Goal: Information Seeking & Learning: Learn about a topic

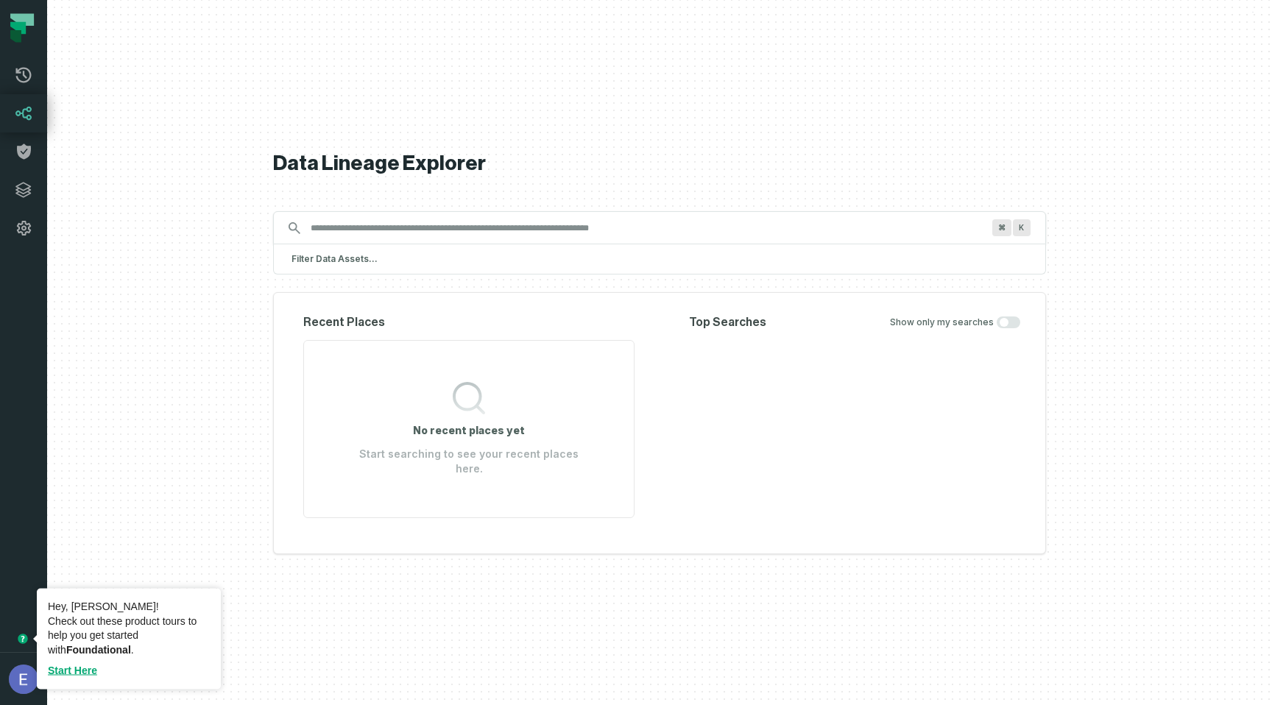
click at [20, 640] on icon "Tooltip anchor" at bounding box center [23, 639] width 10 height 10
click at [54, 671] on link "Start Here" at bounding box center [72, 671] width 49 height 12
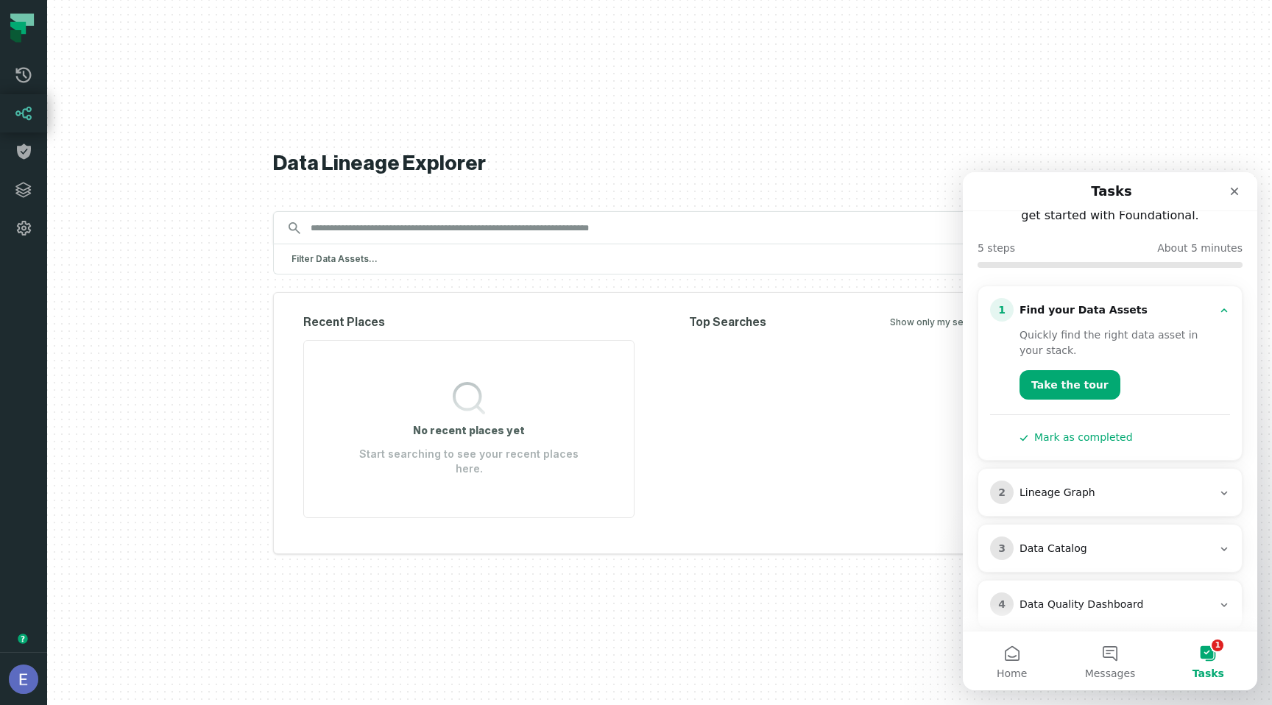
scroll to position [142, 0]
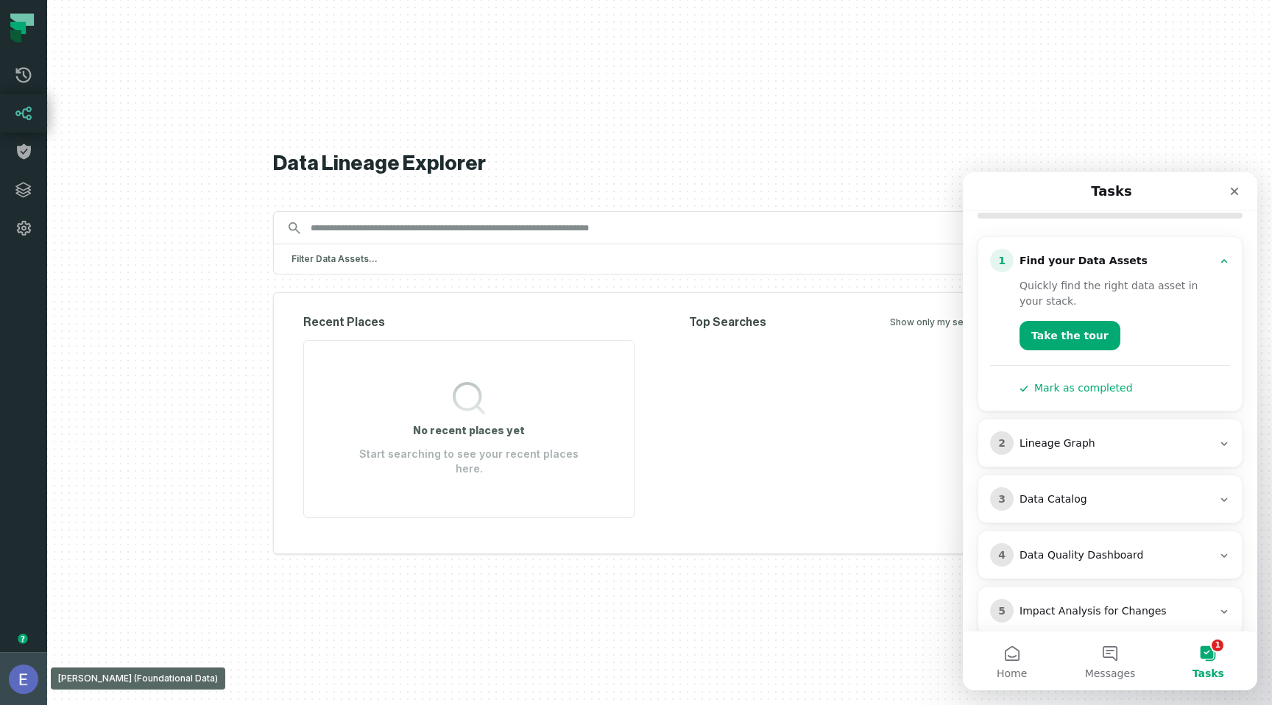
click at [29, 683] on img "button" at bounding box center [23, 679] width 29 height 29
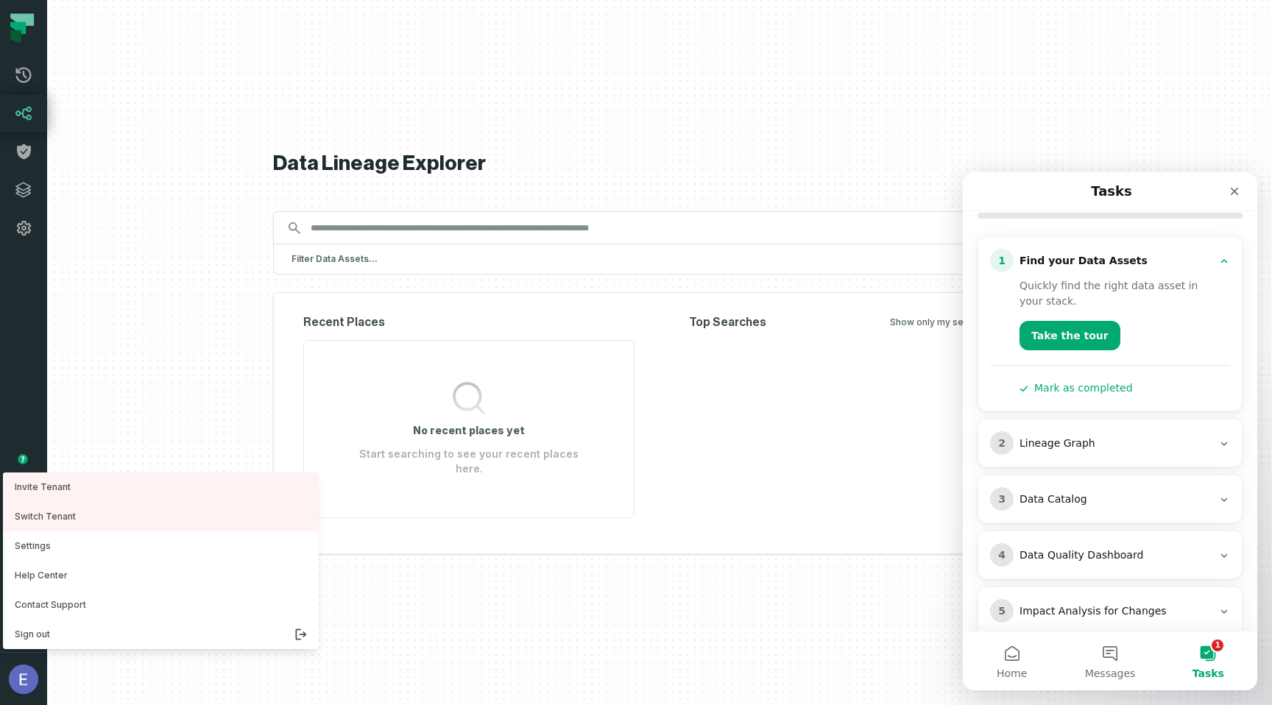
click at [825, 631] on div "Data Lineage Explorer Search for assets across the organization ⌘ K Filter Data…" at bounding box center [659, 352] width 773 height 705
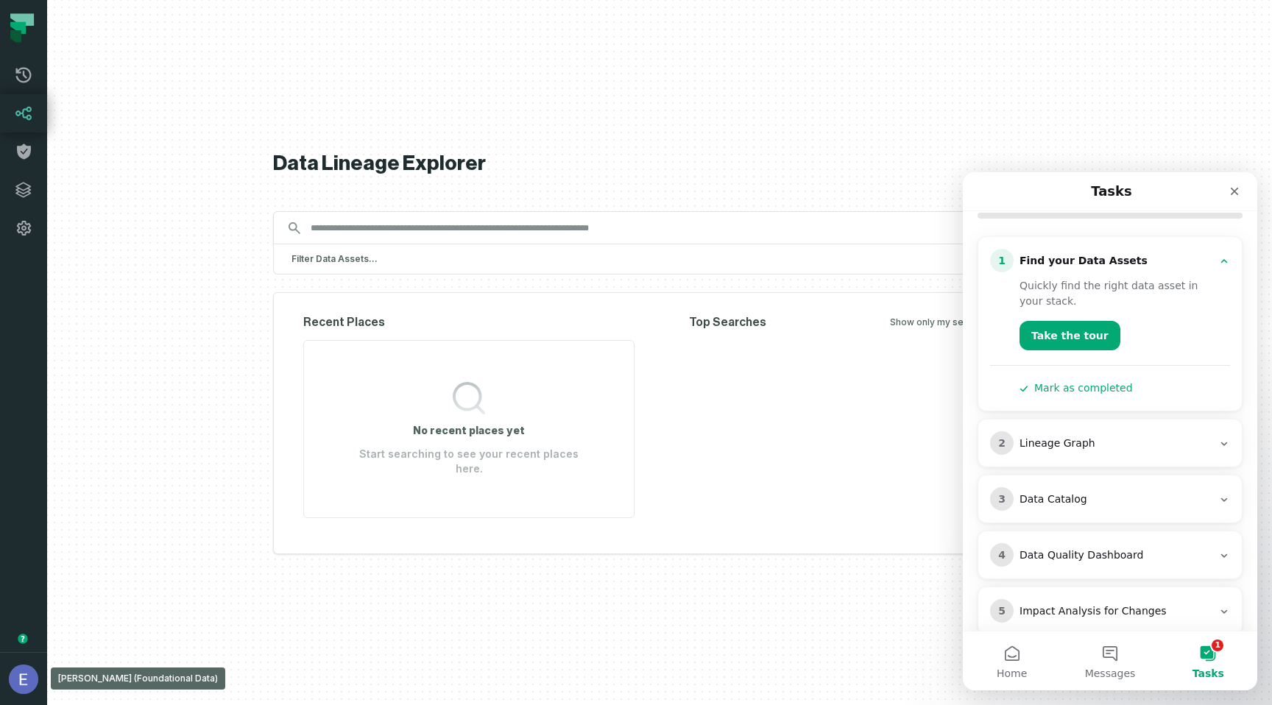
click at [188, 84] on div at bounding box center [659, 352] width 1225 height 705
click at [23, 80] on icon at bounding box center [24, 75] width 18 height 18
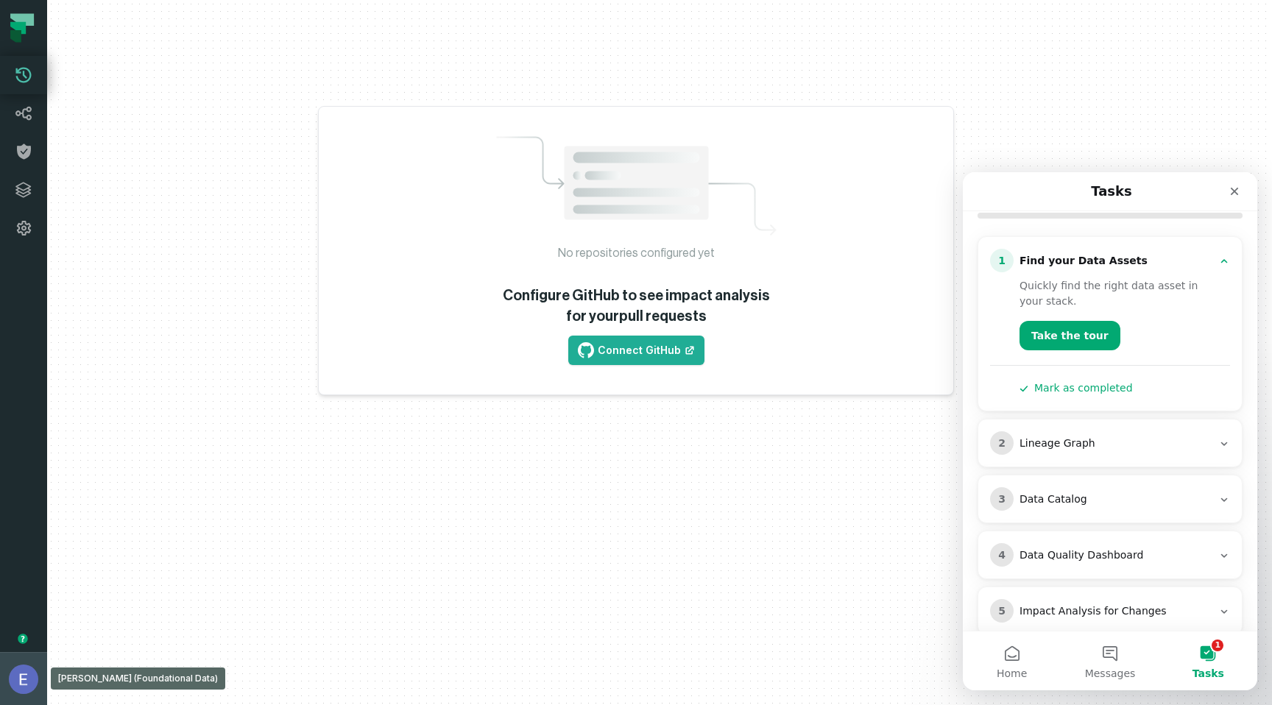
click at [20, 689] on img "button" at bounding box center [23, 679] width 29 height 29
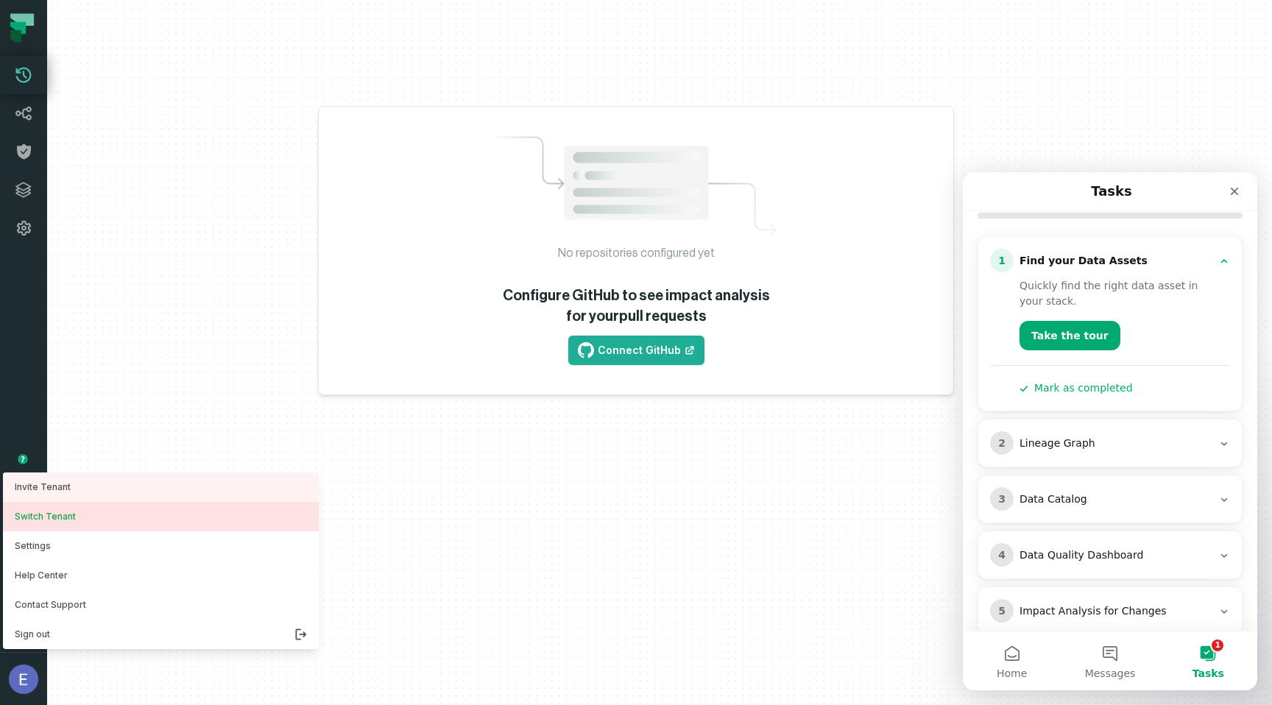
click at [71, 518] on button "Switch Tenant" at bounding box center [161, 516] width 316 height 29
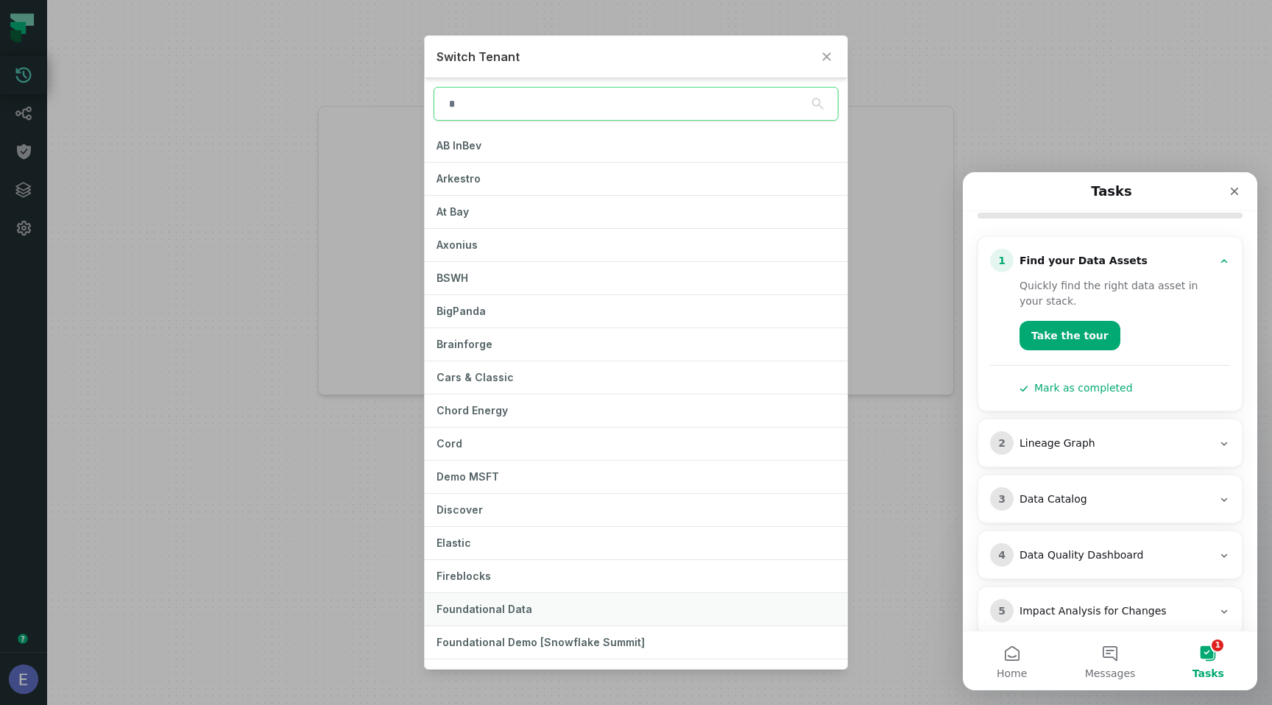
click at [509, 612] on span "Foundational Data" at bounding box center [485, 609] width 96 height 13
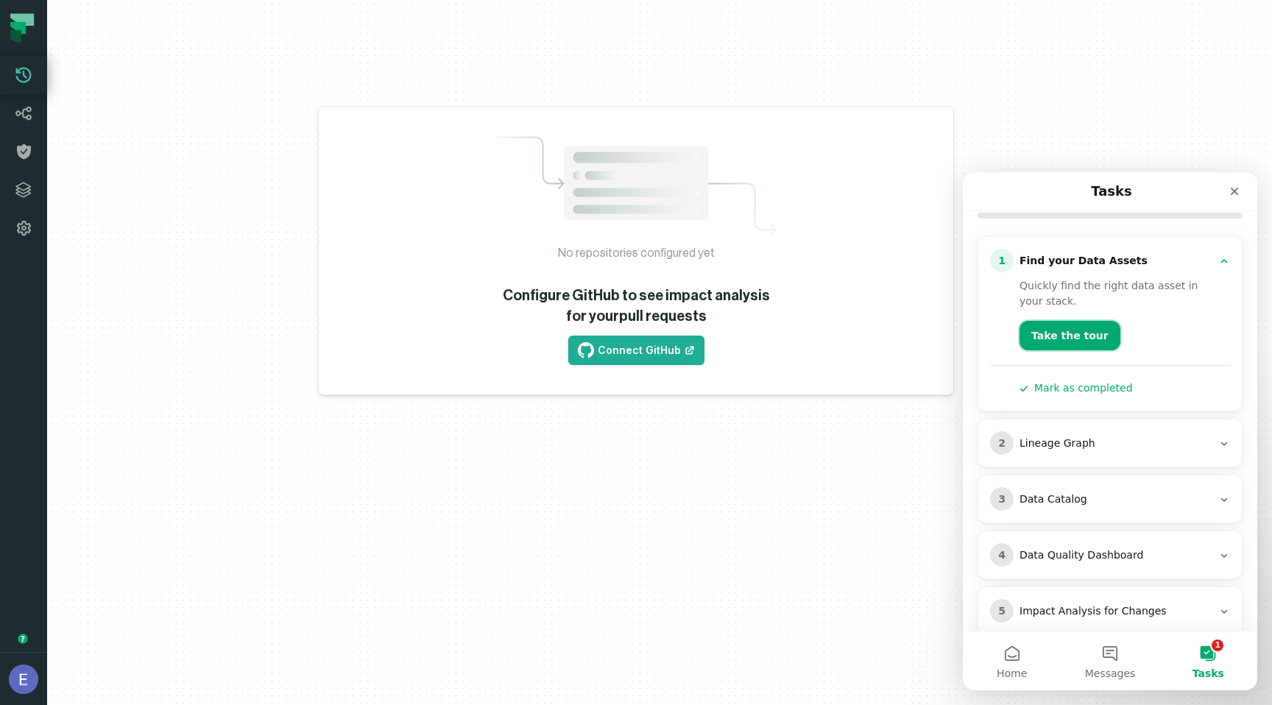
click at [1059, 321] on button "Take the tour" at bounding box center [1070, 335] width 101 height 29
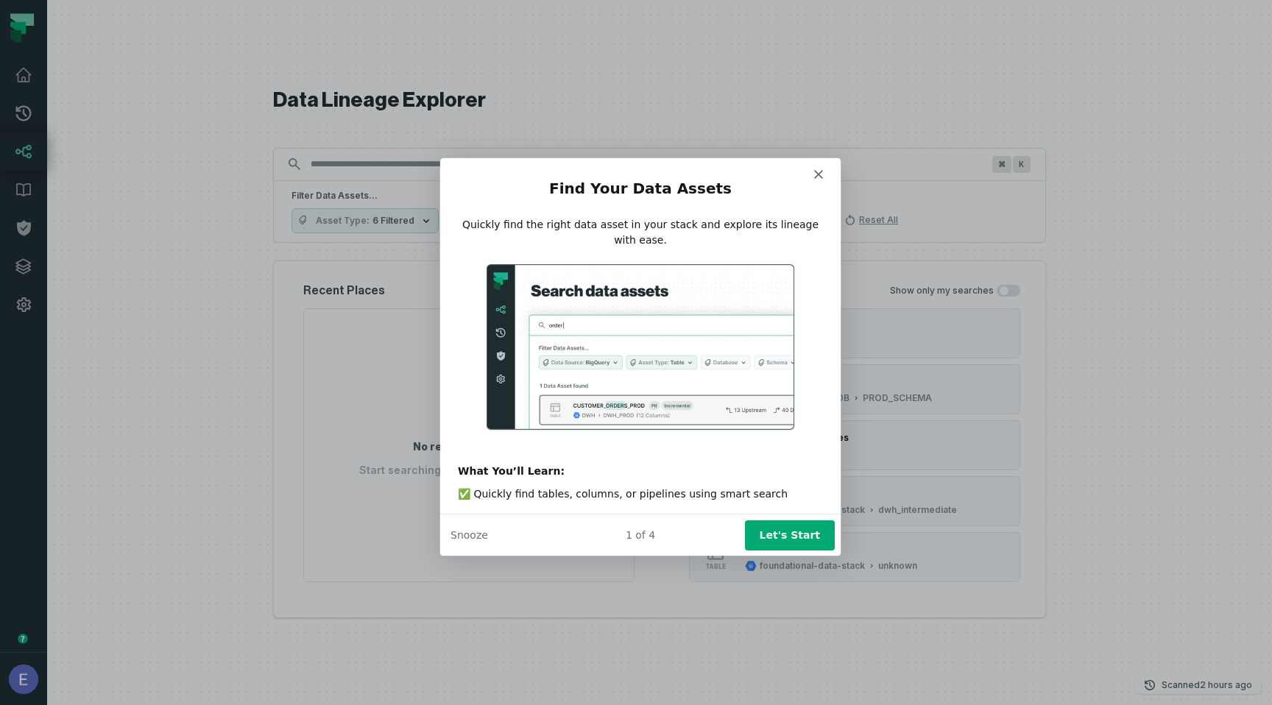
click at [817, 171] on icon "Close" at bounding box center [818, 173] width 9 height 9
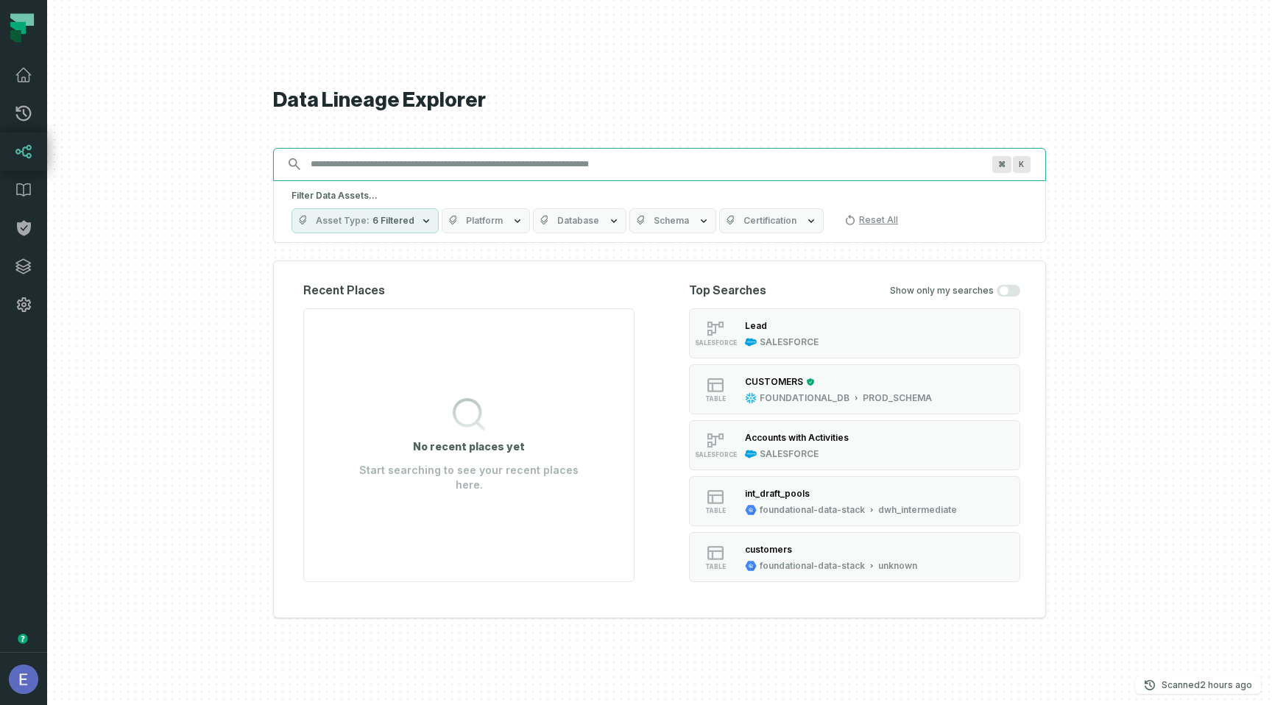
click at [711, 157] on input "Discovery Provider cmdk menu" at bounding box center [646, 164] width 689 height 24
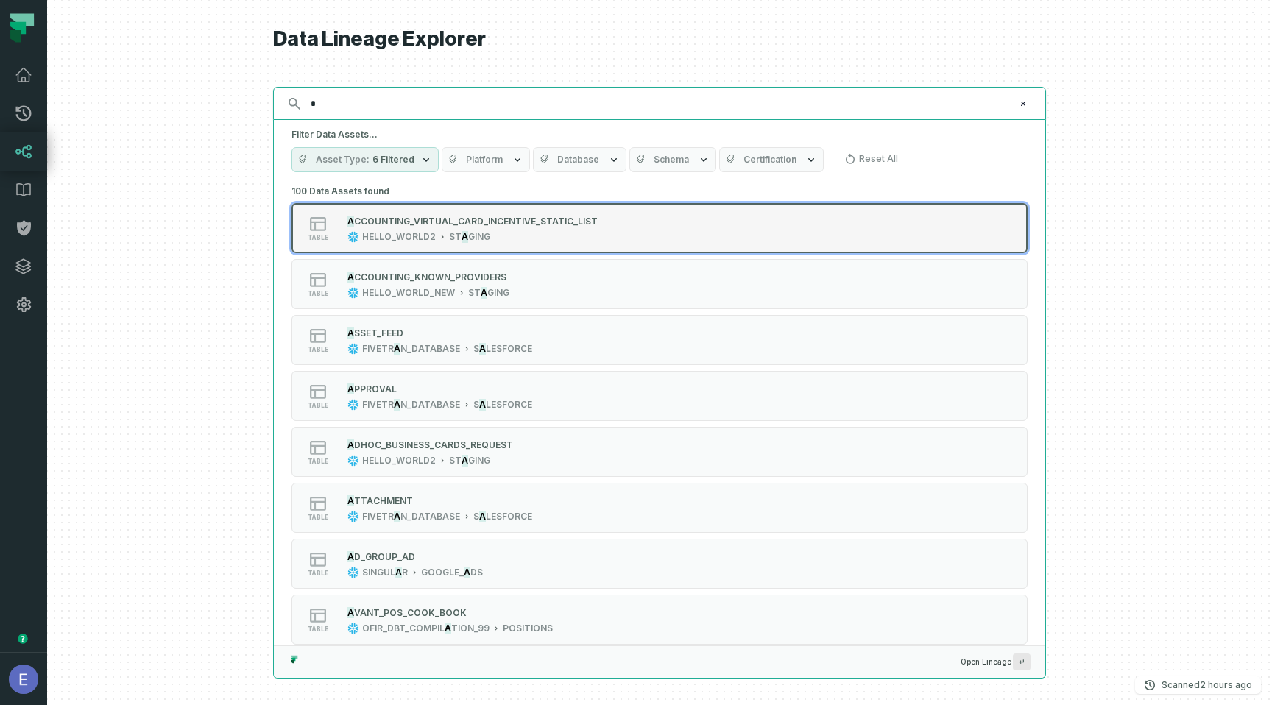
type input "*"
click at [553, 224] on span "CCOUNTING_VIRTUAL_CARD_INCENTIVE_STATIC_LIST" at bounding box center [476, 221] width 244 height 11
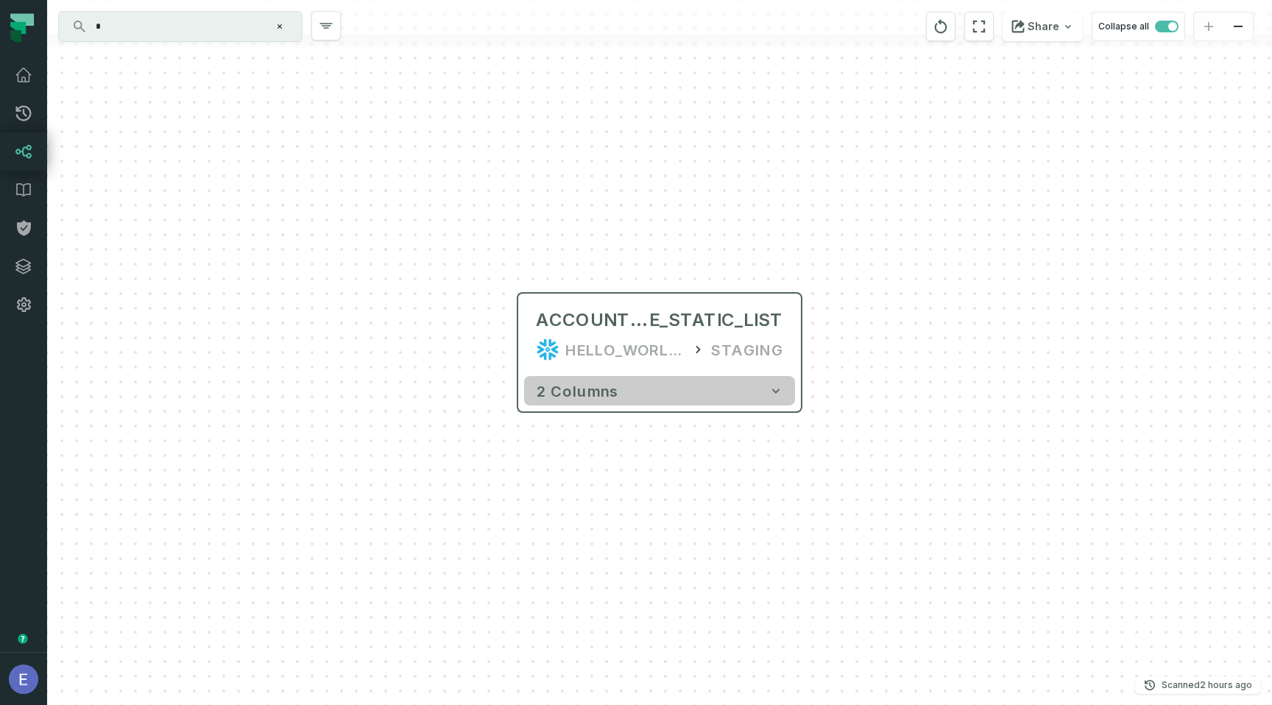
click at [637, 384] on button "2 columns" at bounding box center [659, 390] width 271 height 29
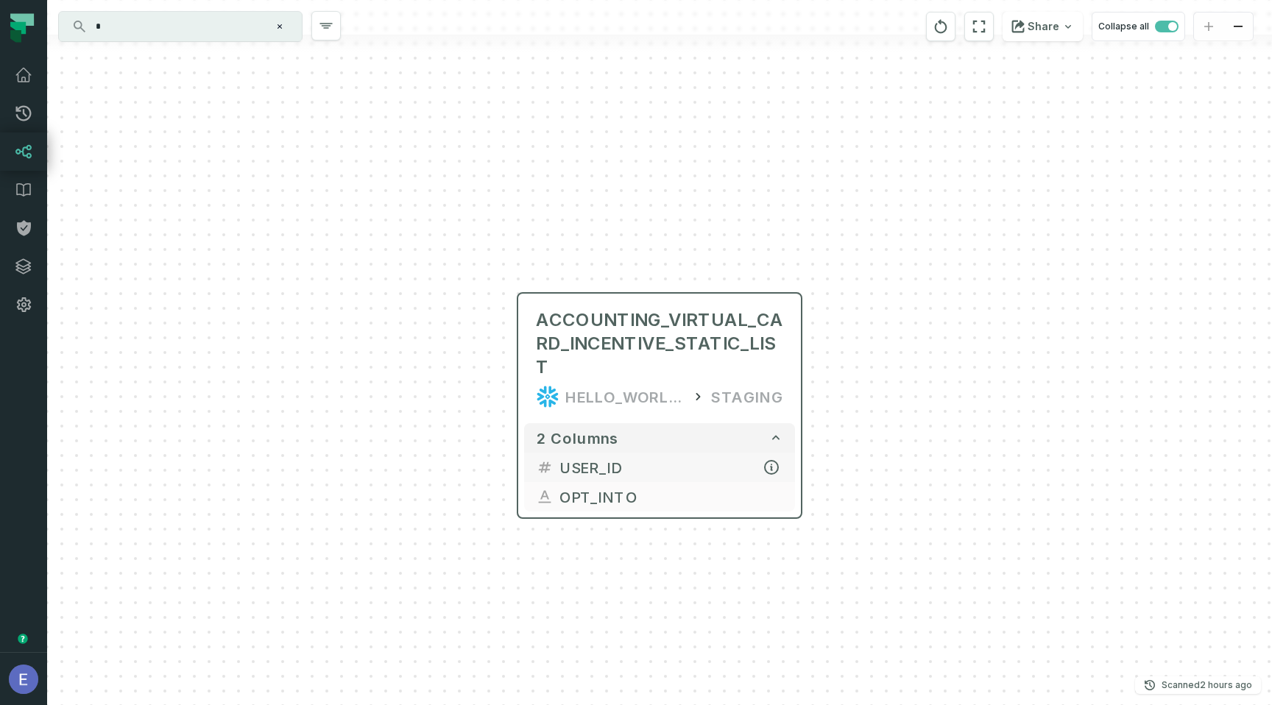
click at [608, 457] on span "USER_ID" at bounding box center [672, 468] width 224 height 22
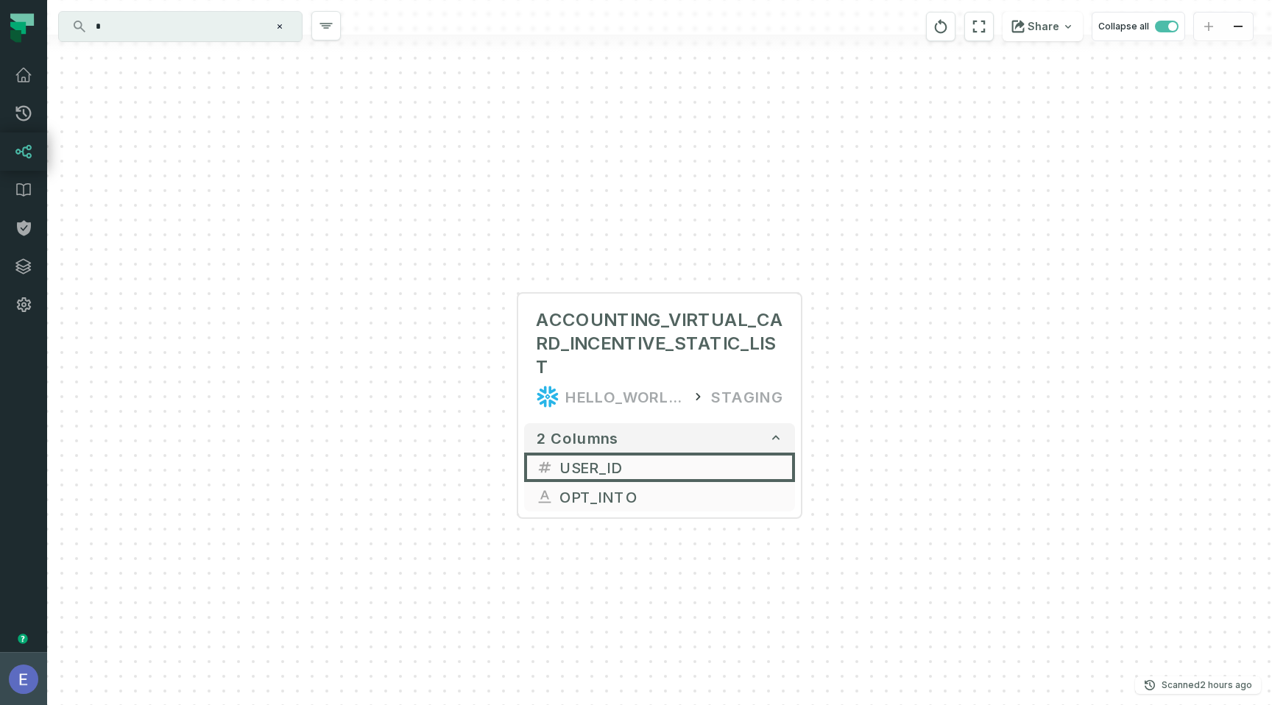
click at [28, 691] on img "button" at bounding box center [23, 679] width 29 height 29
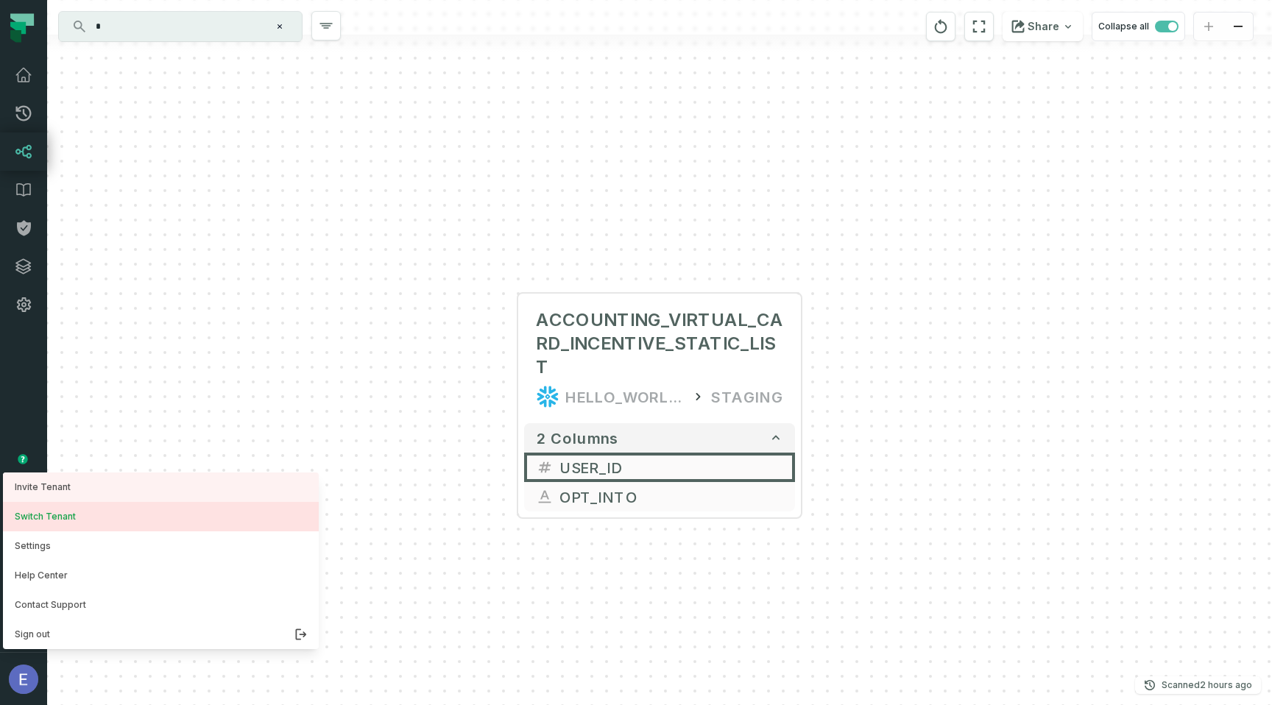
click at [63, 516] on button "Switch Tenant" at bounding box center [161, 516] width 316 height 29
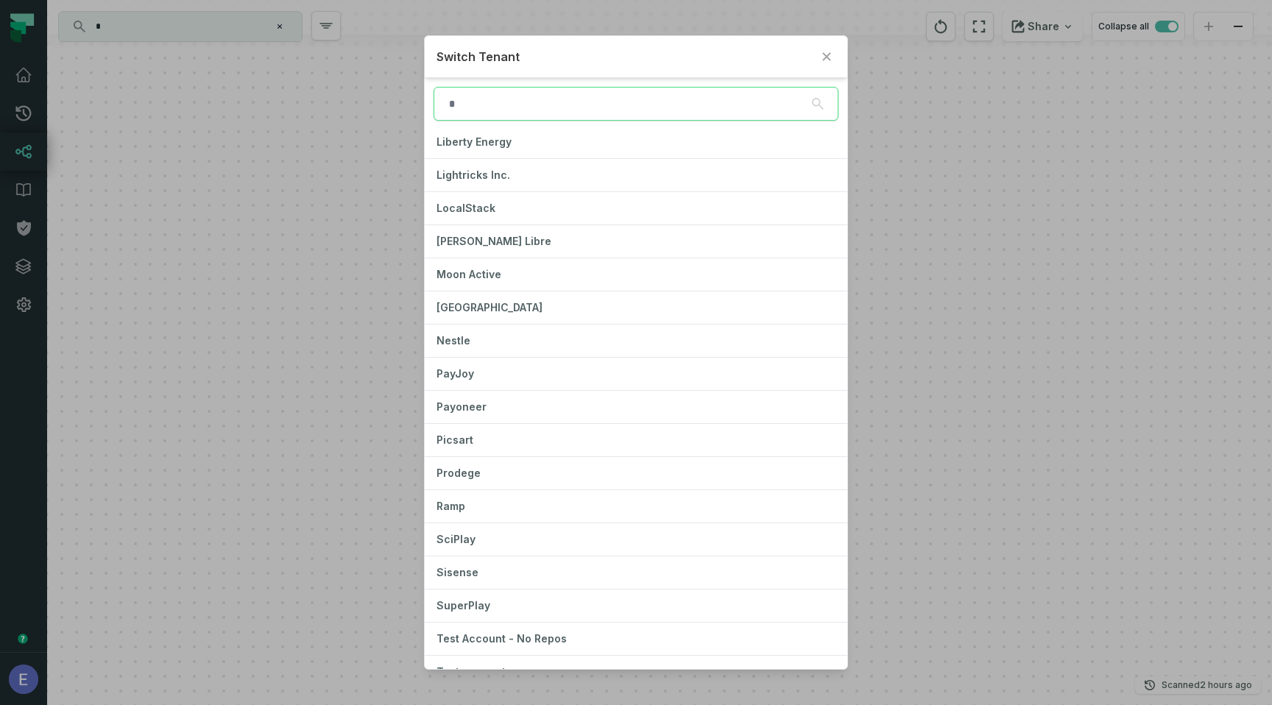
scroll to position [834, 0]
click at [496, 518] on button "Ramp" at bounding box center [636, 505] width 423 height 32
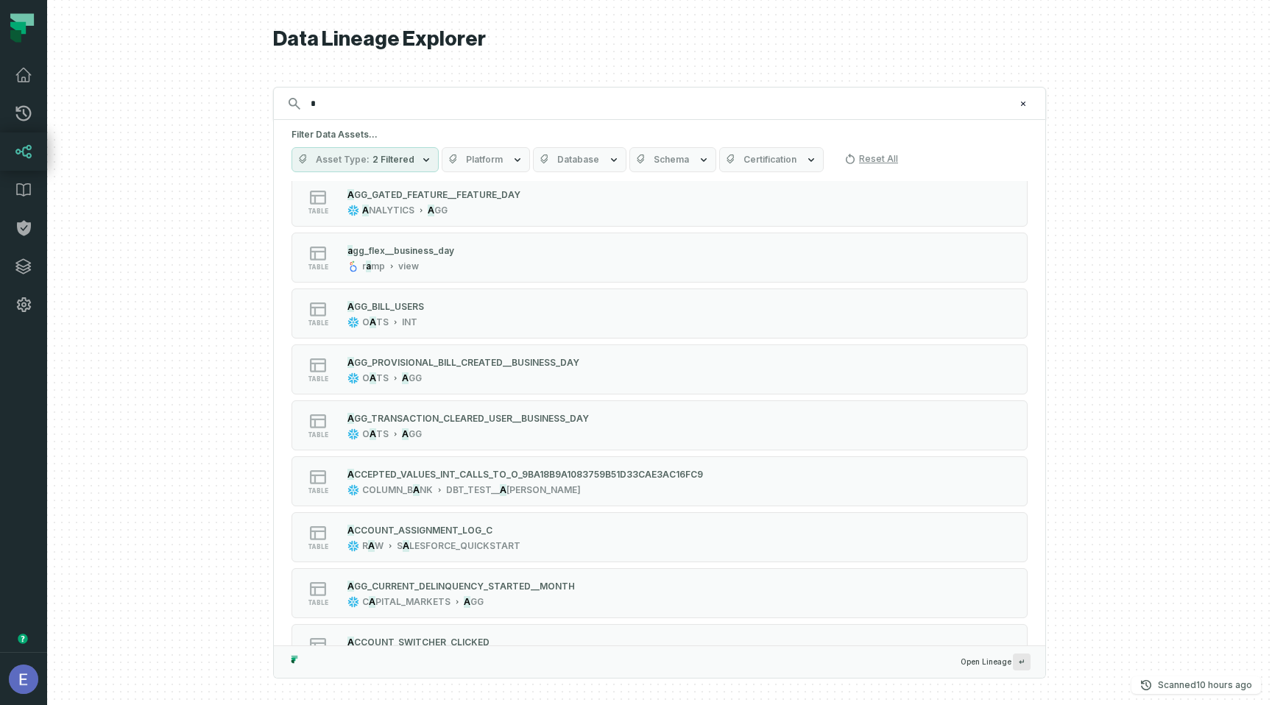
scroll to position [643, 0]
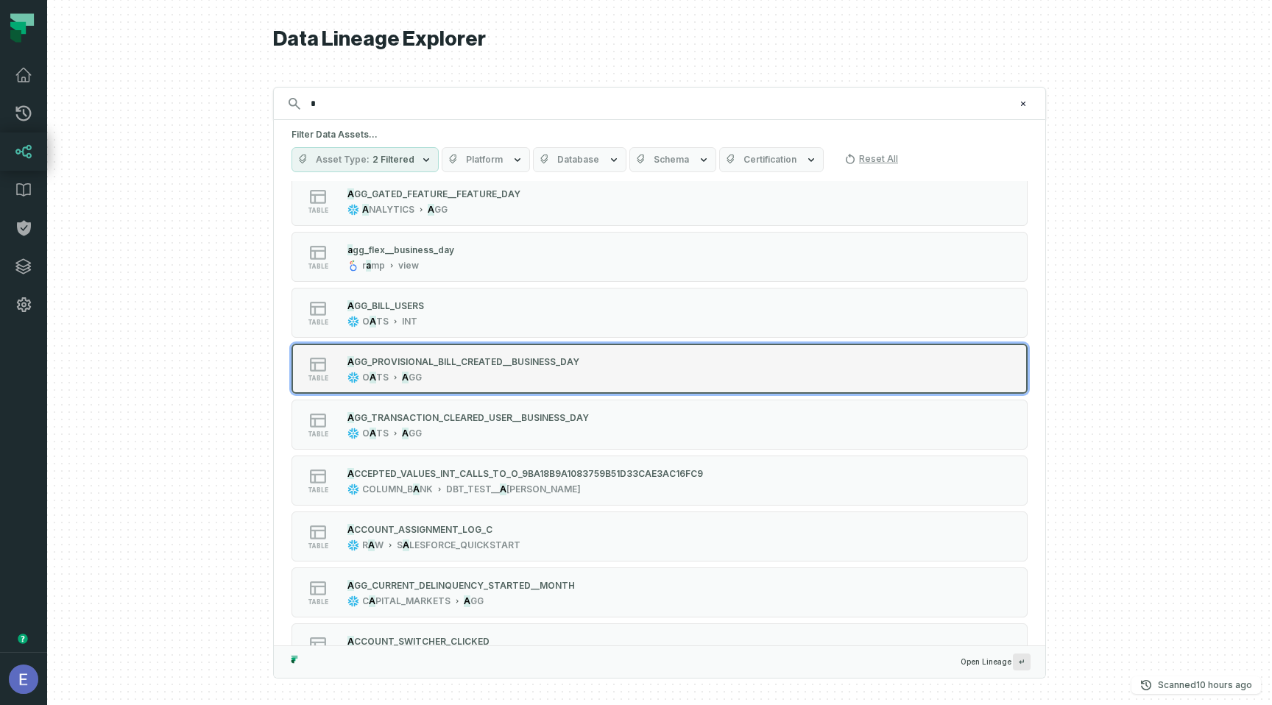
type input "*"
click at [432, 378] on div "O A TS A GG" at bounding box center [464, 378] width 232 height 12
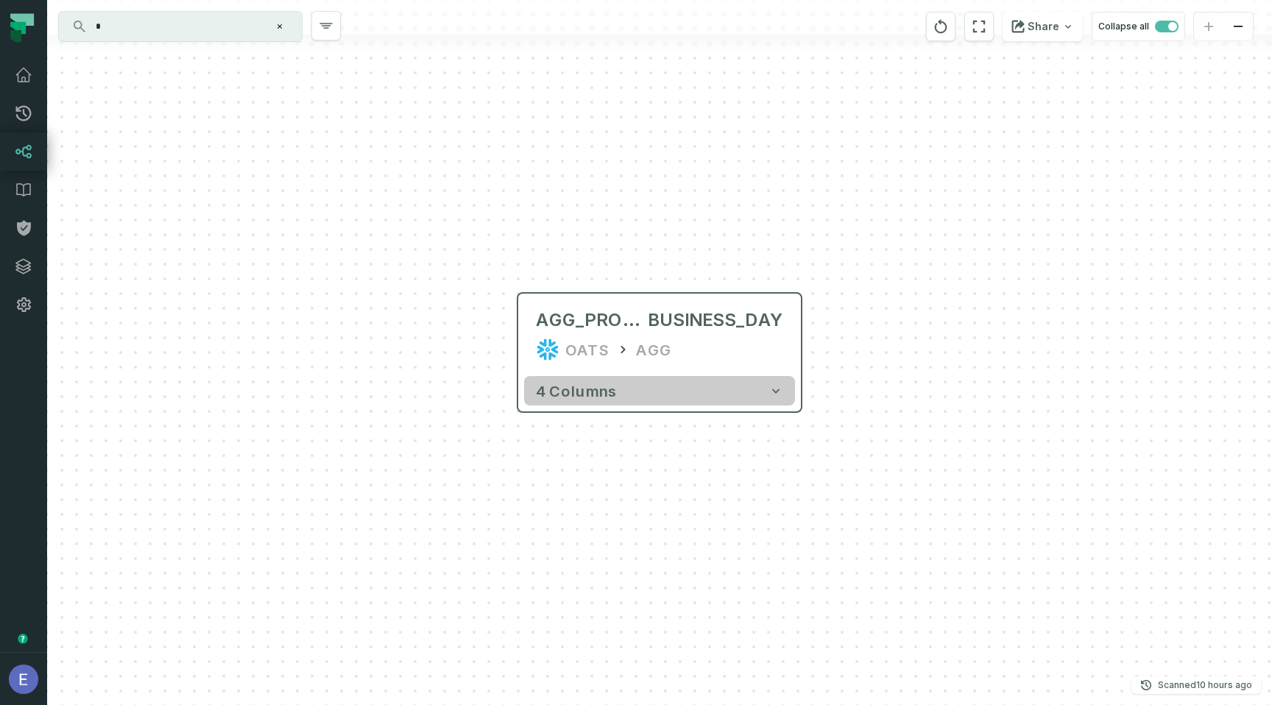
click at [733, 388] on button "4 columns" at bounding box center [659, 390] width 271 height 29
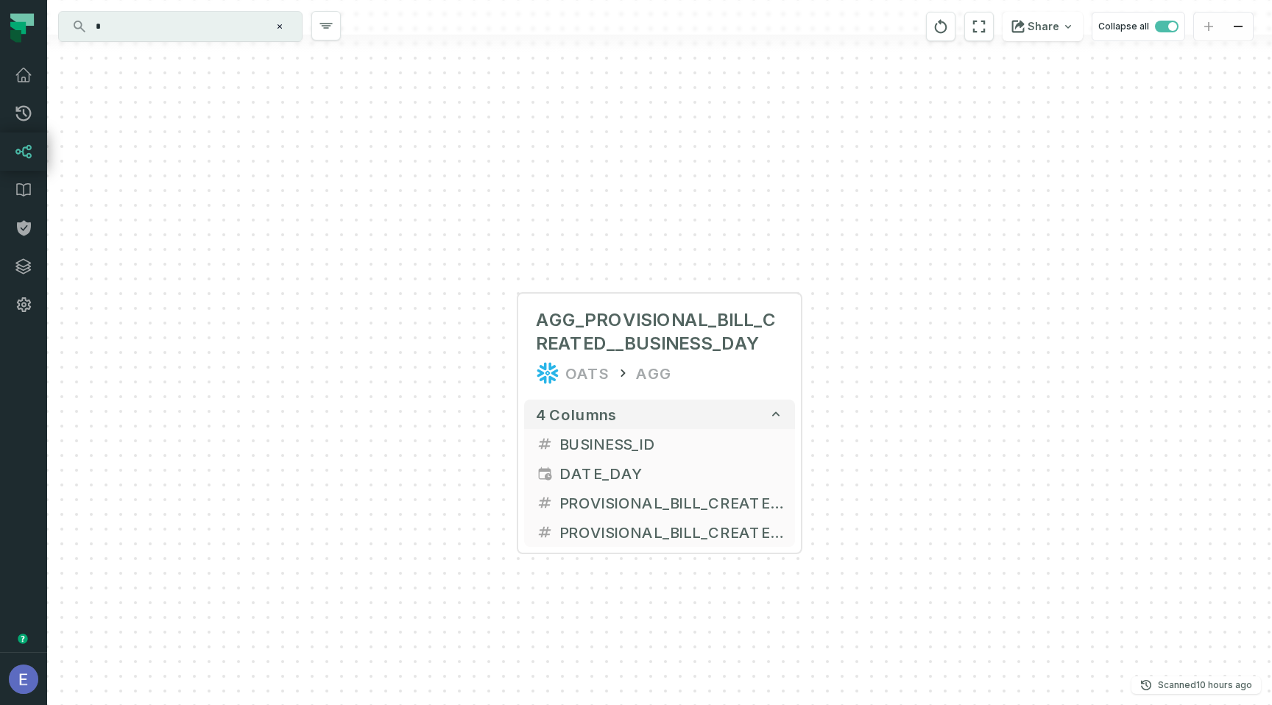
click at [150, 26] on input "*" at bounding box center [179, 27] width 184 height 24
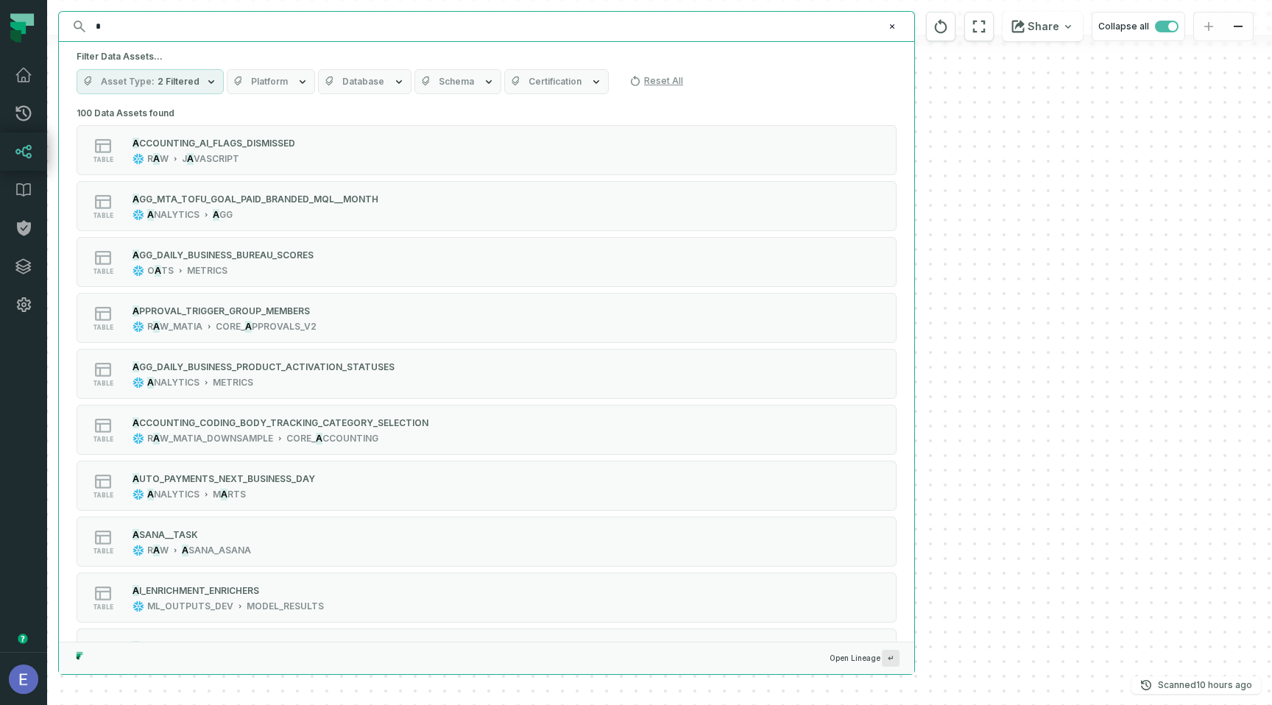
click at [150, 26] on input "*" at bounding box center [485, 27] width 797 height 24
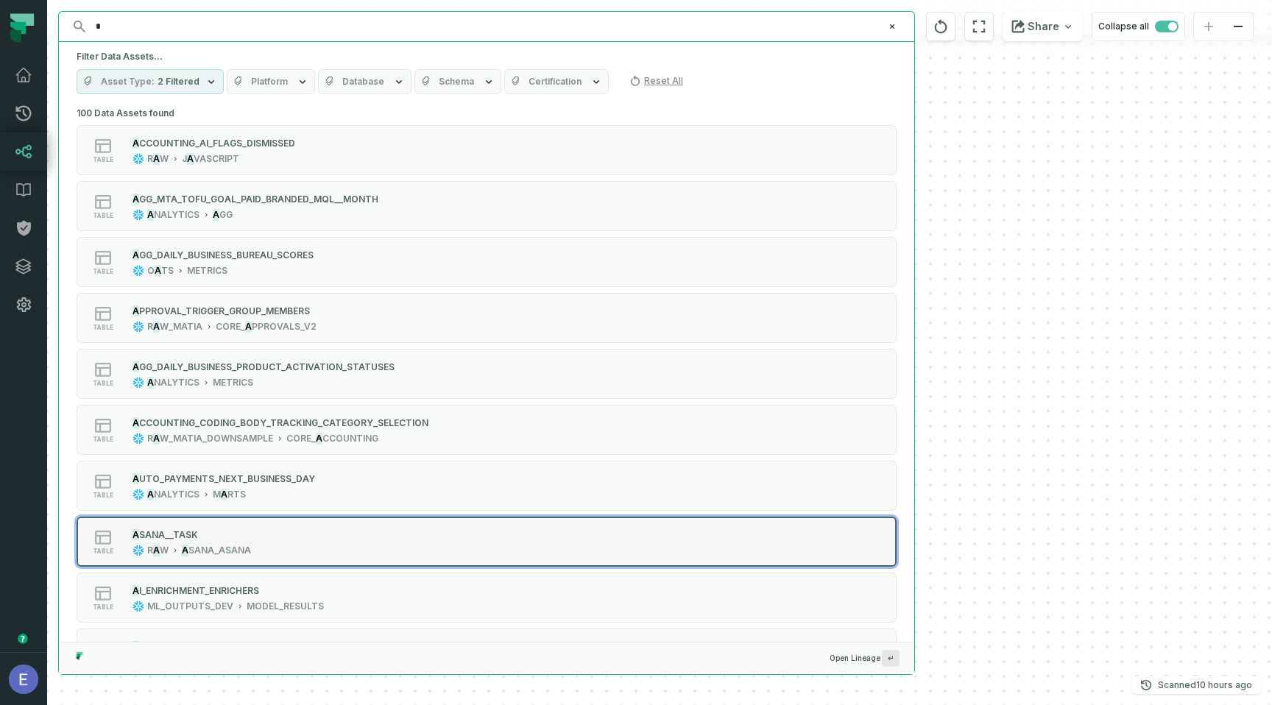
click at [261, 535] on div "table A SANA__TASK R A W A SANA_ASANA" at bounding box center [264, 541] width 368 height 29
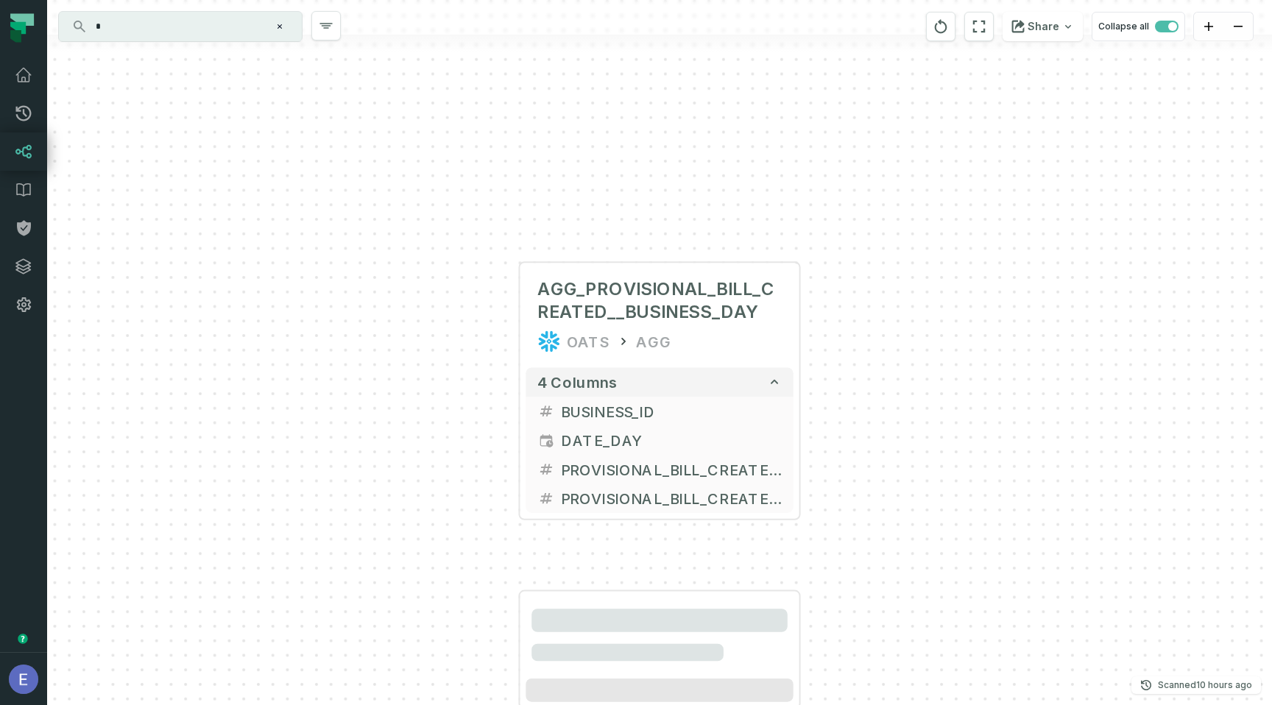
click at [1023, 458] on div "AGG_PROVISIONAL_BILL_CREATED__BUSINESS_DAY OATS AGG 4 columns BUSINESS_ID DATE_…" at bounding box center [659, 352] width 1225 height 705
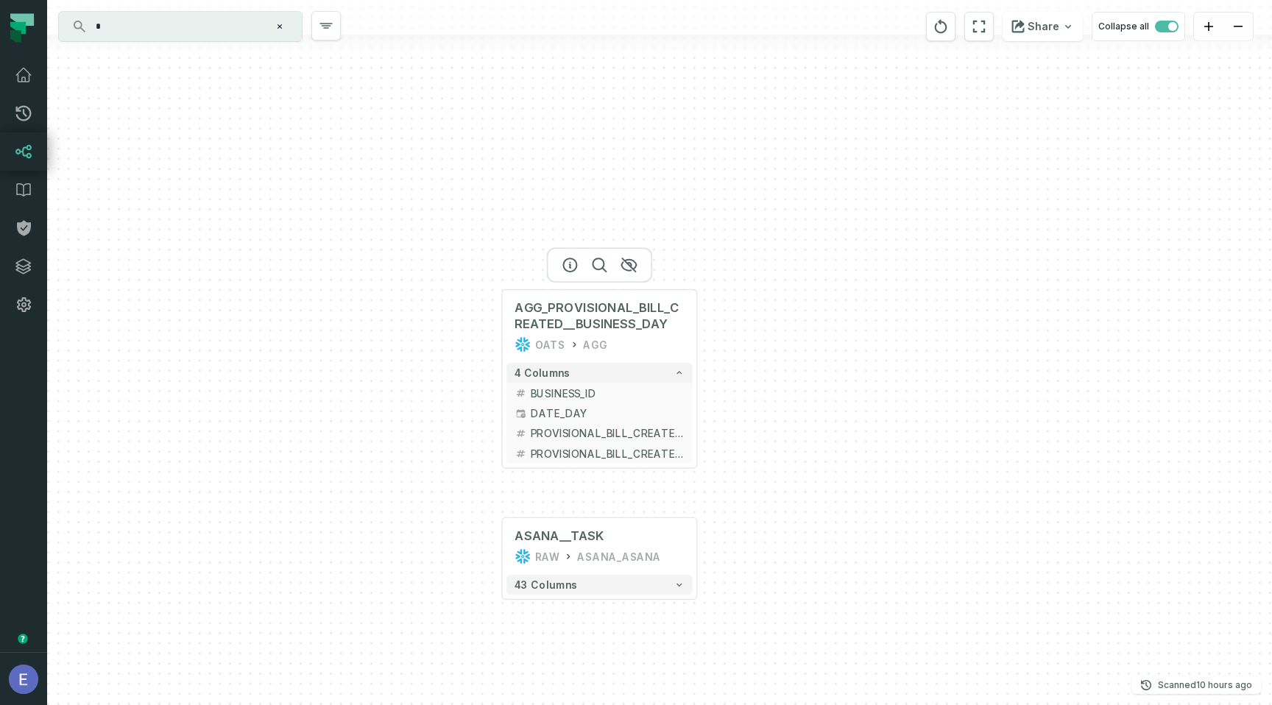
drag, startPoint x: 570, startPoint y: 337, endPoint x: 183, endPoint y: 220, distance: 403.9
click at [530, 337] on div "OATS AGG" at bounding box center [599, 345] width 169 height 16
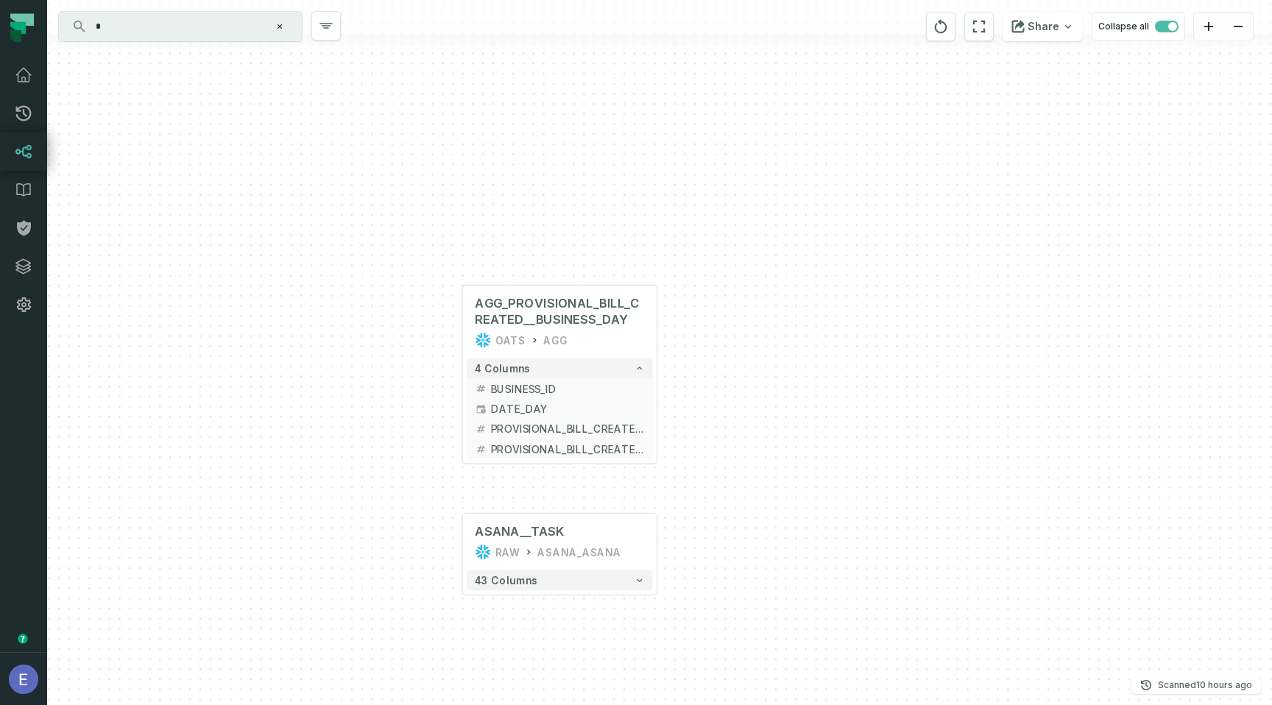
drag, startPoint x: 152, startPoint y: 196, endPoint x: 102, endPoint y: 169, distance: 57.3
click at [133, 189] on div "AGG_PROVISIONAL_BILL_CREATED__BUSINESS_DAY OATS AGG 4 columns BUSINESS_ID DATE_…" at bounding box center [659, 352] width 1225 height 705
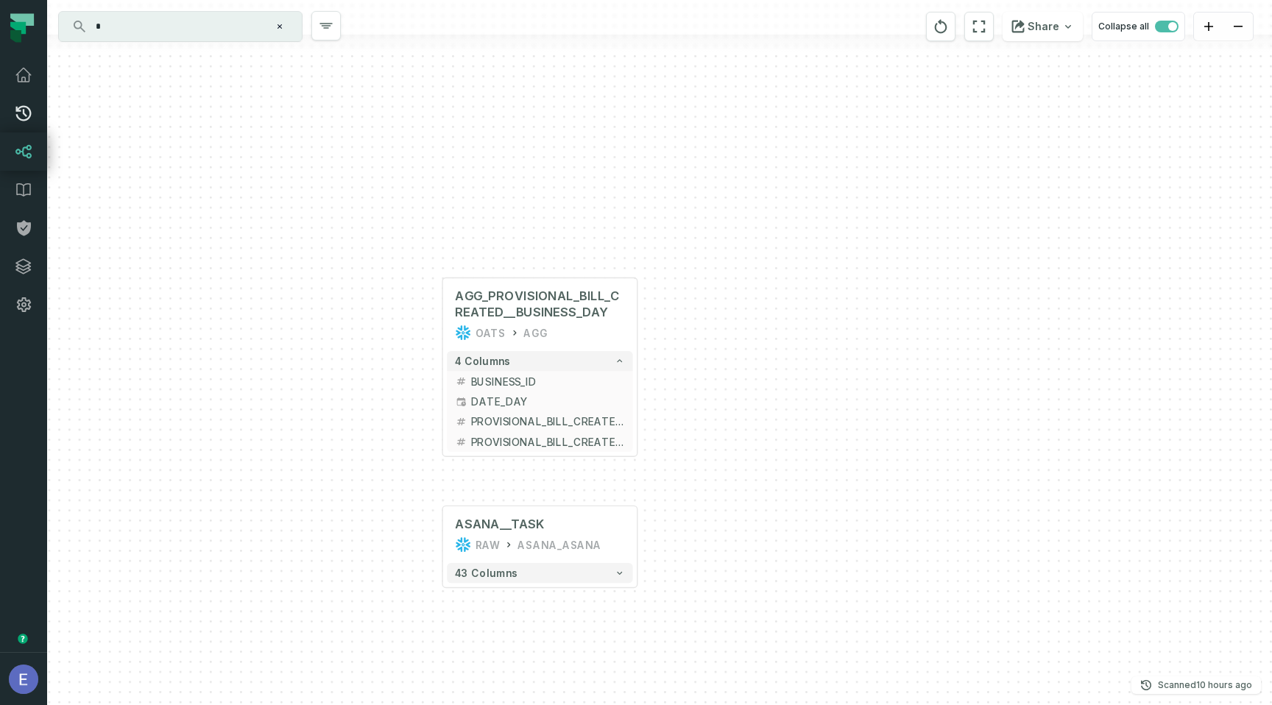
click at [32, 116] on link "Pull Requests" at bounding box center [23, 113] width 47 height 38
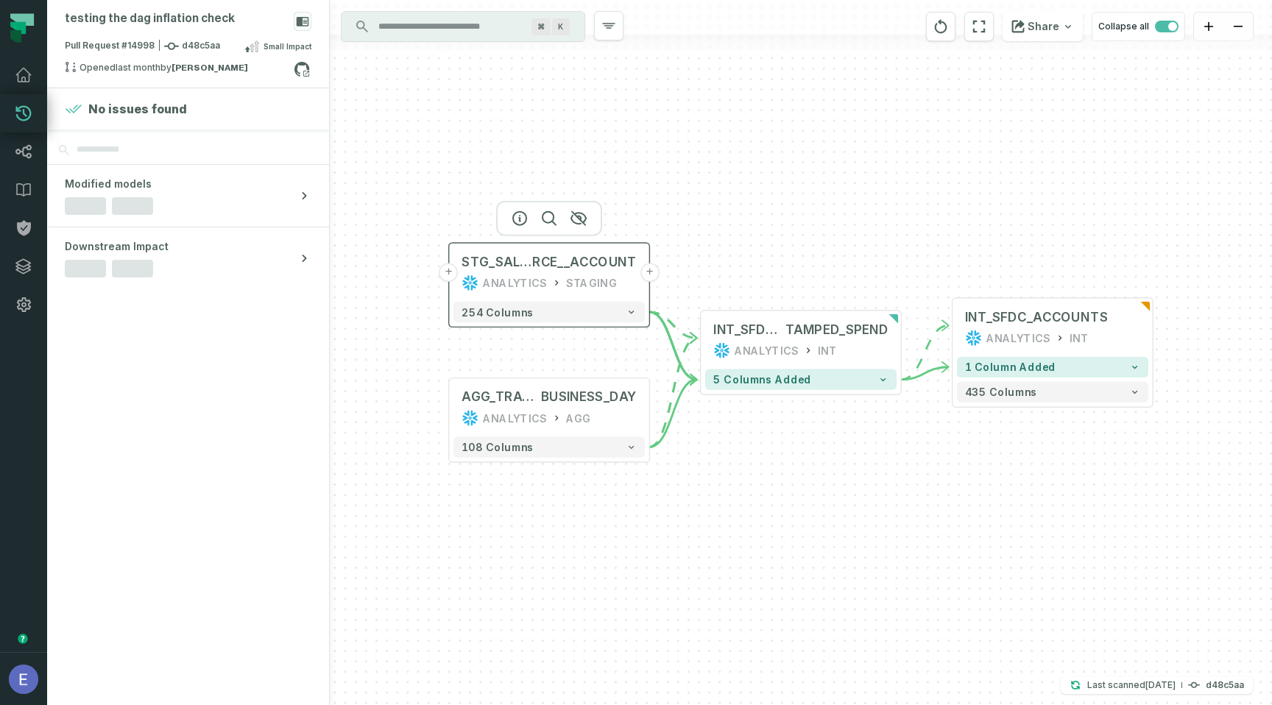
click at [448, 275] on button "+" at bounding box center [449, 272] width 18 height 18
click at [454, 277] on button "+" at bounding box center [449, 272] width 18 height 18
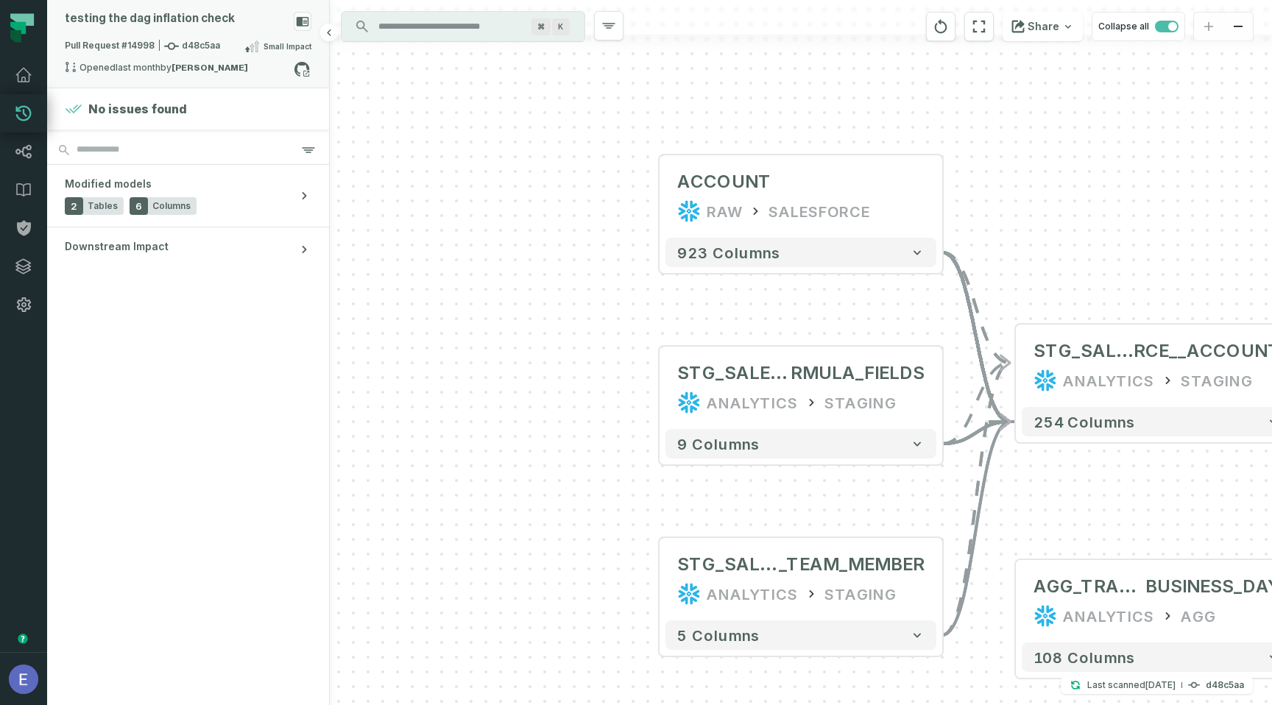
click at [293, 49] on span "Small Impact" at bounding box center [288, 47] width 48 height 12
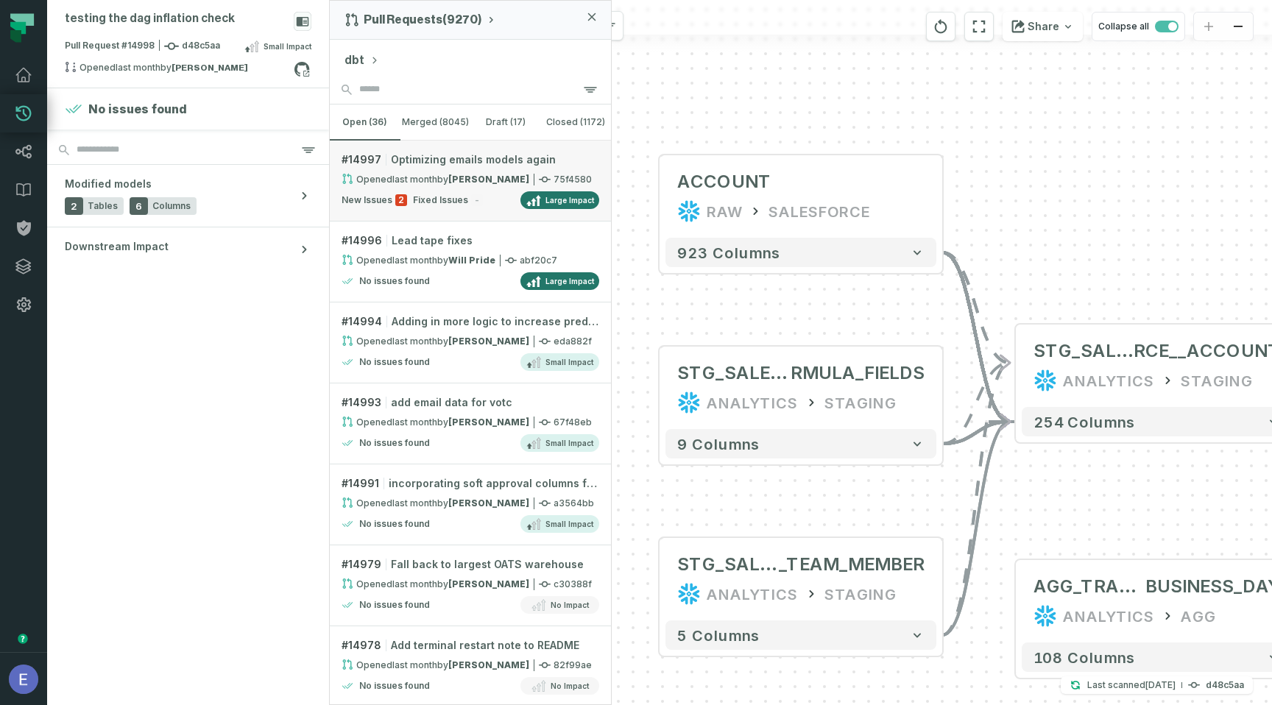
click at [416, 181] on relative-time "8/13/2025, 2:32:20 AM" at bounding box center [414, 179] width 45 height 11
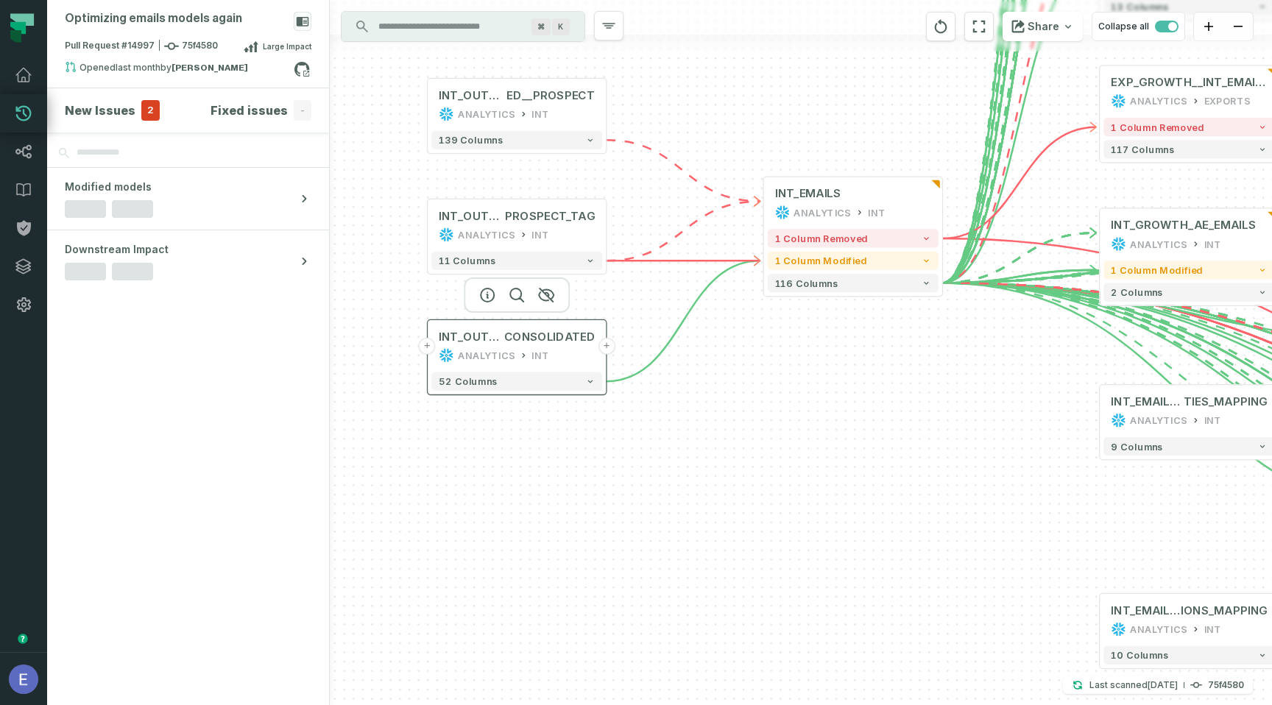
click at [423, 345] on button "+" at bounding box center [427, 346] width 17 height 17
